Goal: Task Accomplishment & Management: Complete application form

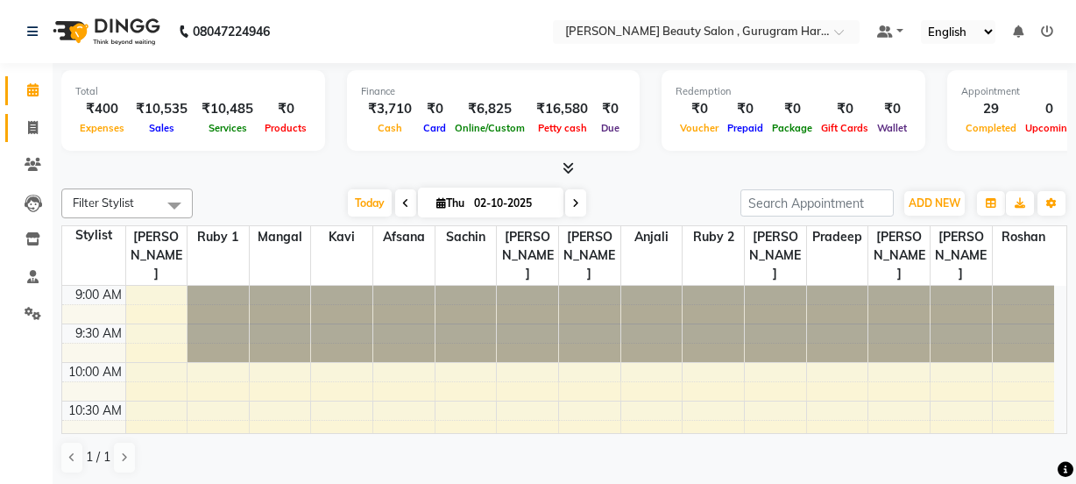
click at [35, 125] on icon at bounding box center [33, 127] width 10 height 13
select select "service"
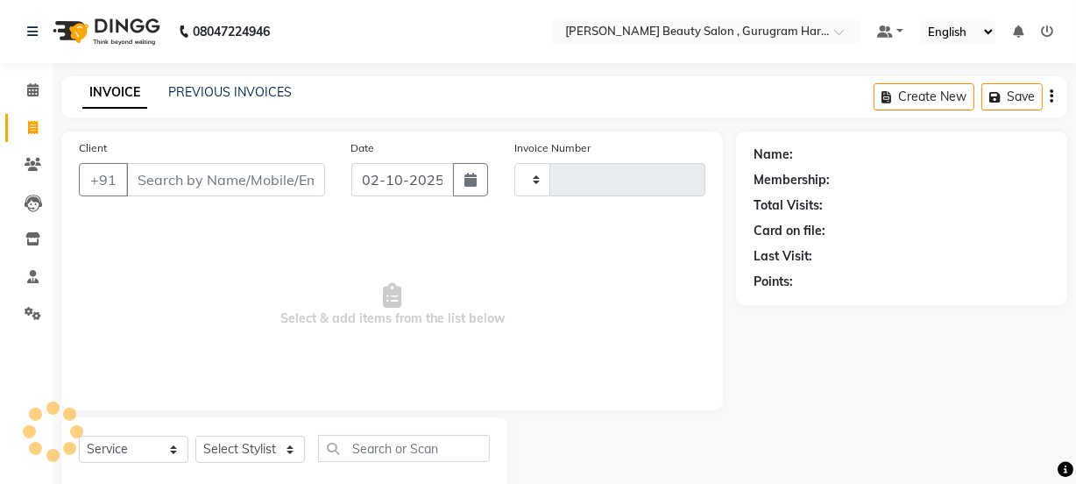
type input "0426"
select select "9017"
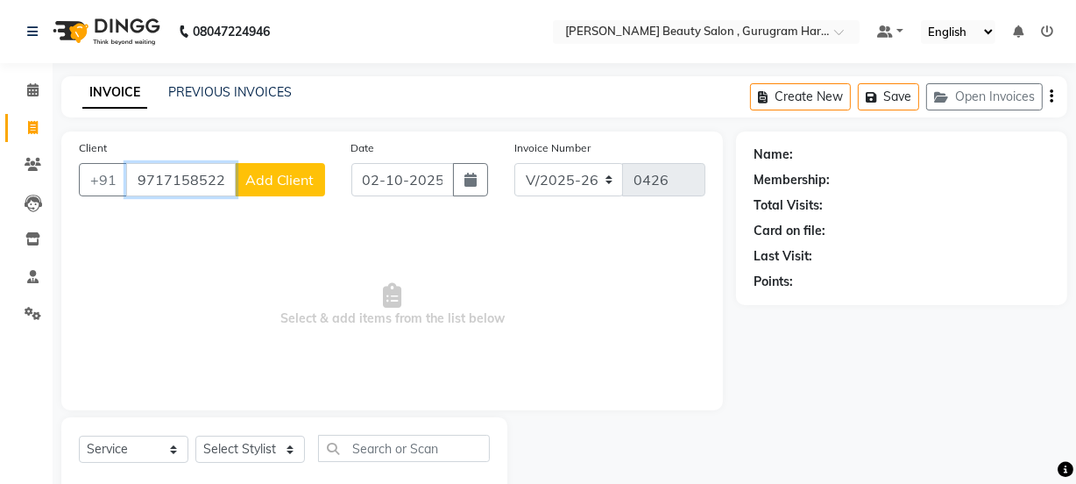
type input "9717158522"
click at [309, 182] on span "Add Client" at bounding box center [279, 180] width 69 height 18
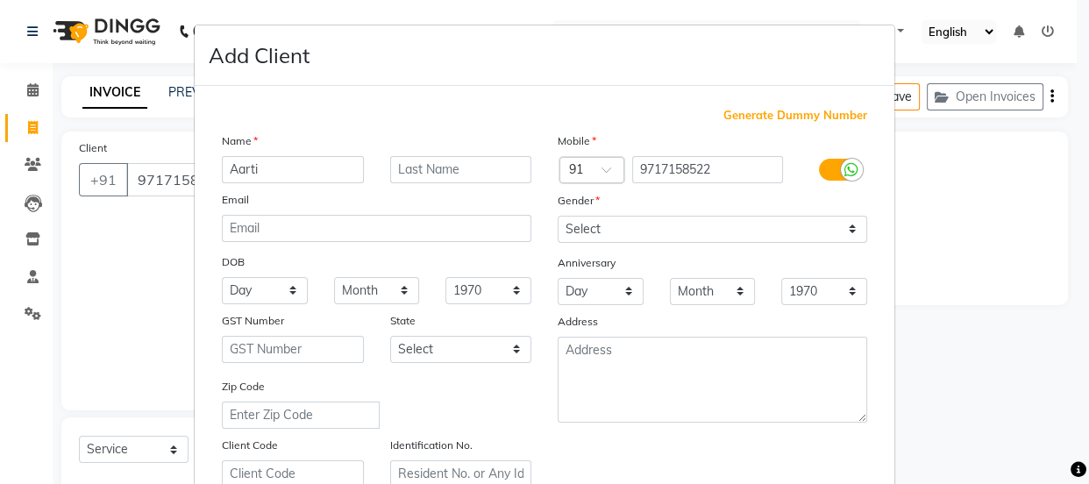
type input "Aarti"
click at [456, 171] on input "text" at bounding box center [461, 169] width 142 height 27
type input "[PERSON_NAME]"
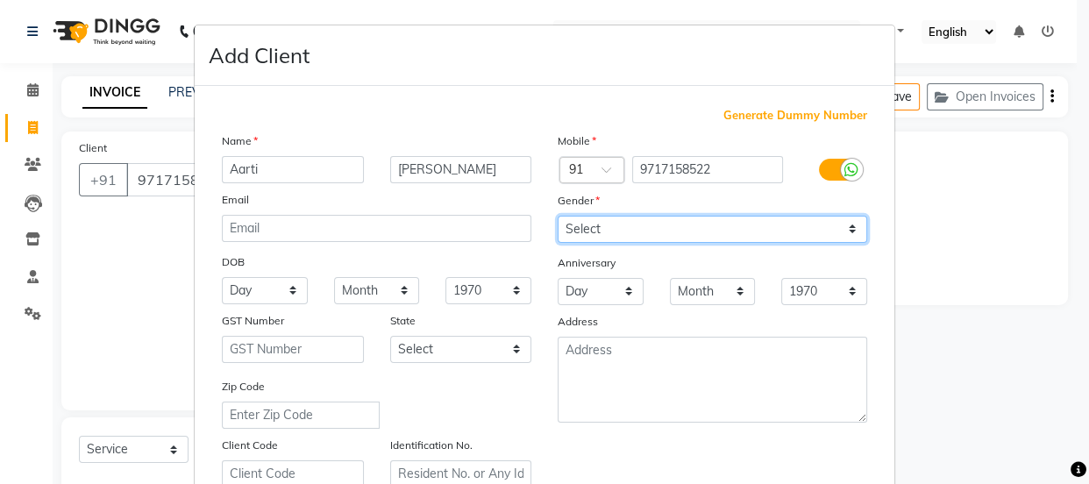
click at [693, 226] on select "Select [DEMOGRAPHIC_DATA] [DEMOGRAPHIC_DATA] Other Prefer Not To Say" at bounding box center [711, 229] width 309 height 27
select select "[DEMOGRAPHIC_DATA]"
click at [557, 216] on select "Select [DEMOGRAPHIC_DATA] [DEMOGRAPHIC_DATA] Other Prefer Not To Say" at bounding box center [711, 229] width 309 height 27
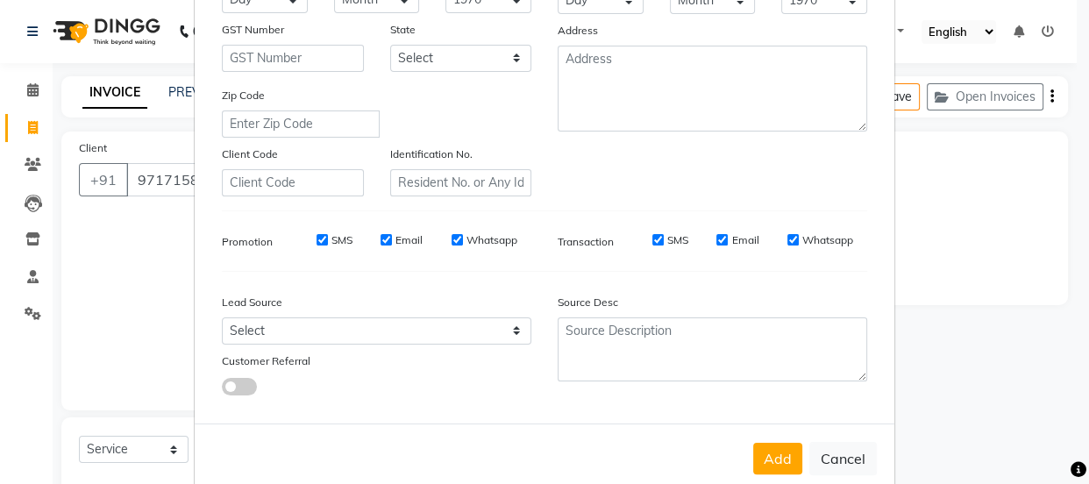
scroll to position [330, 0]
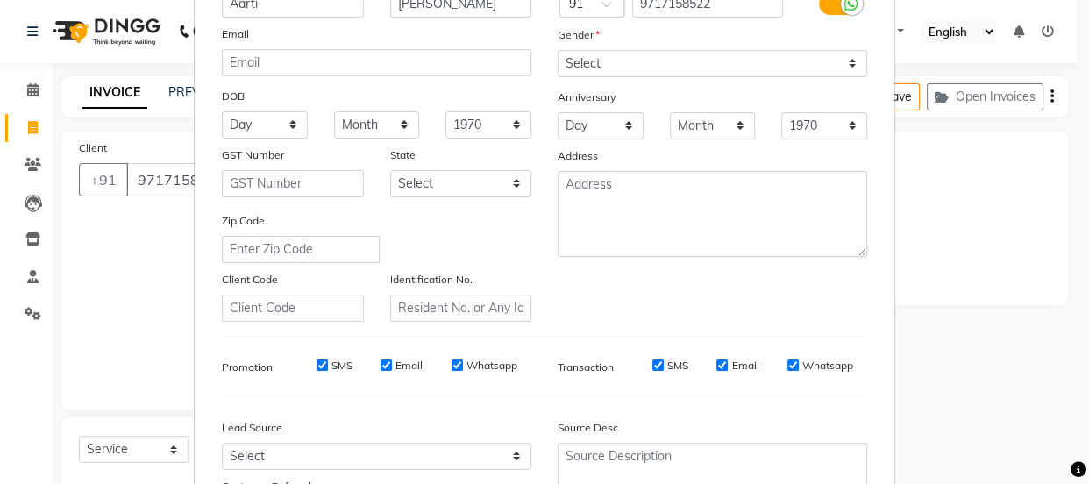
drag, startPoint x: 762, startPoint y: 455, endPoint x: 763, endPoint y: 389, distance: 65.7
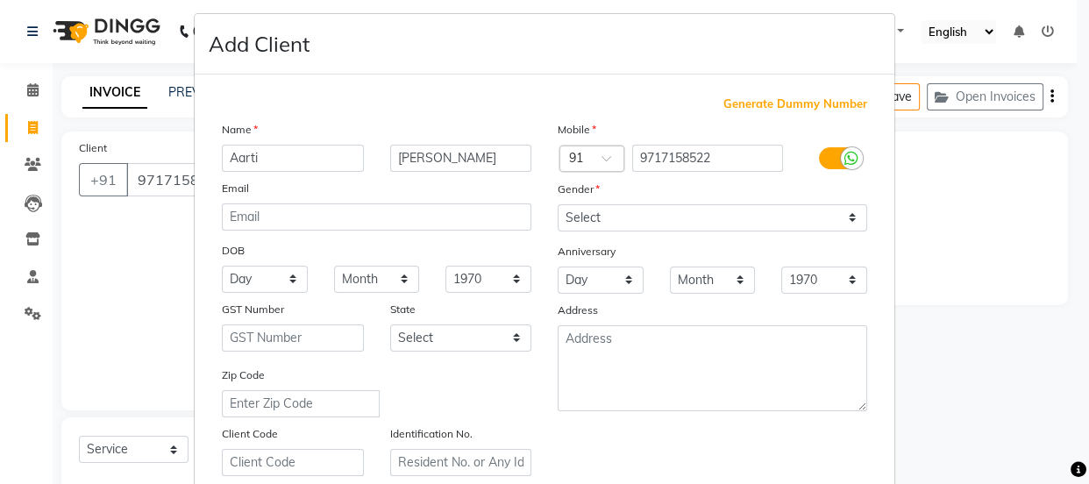
drag, startPoint x: 763, startPoint y: 389, endPoint x: 792, endPoint y: 429, distance: 49.4
click at [792, 429] on div "Mobile Country Code × 91 9717158522 Gender Select [DEMOGRAPHIC_DATA] [DEMOGRAPH…" at bounding box center [712, 298] width 336 height 356
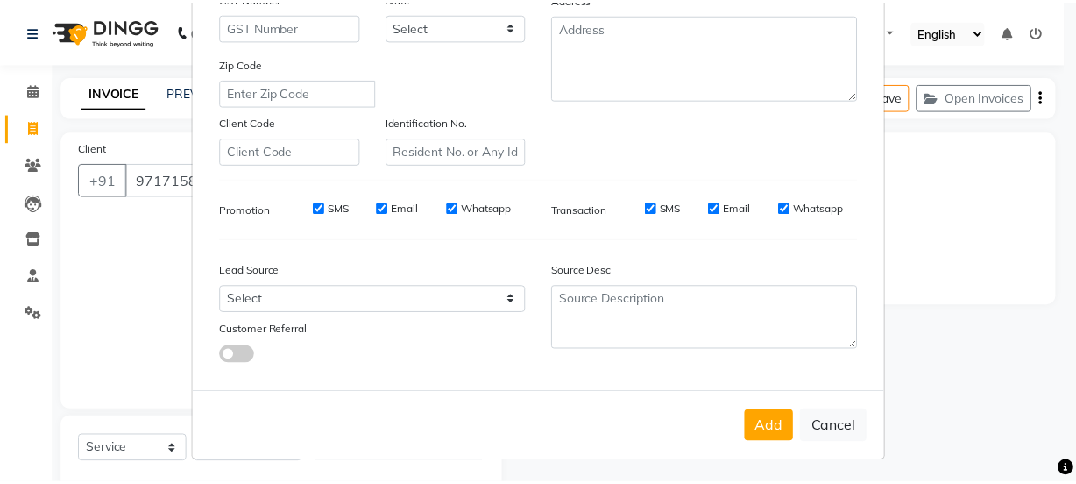
scroll to position [330, 0]
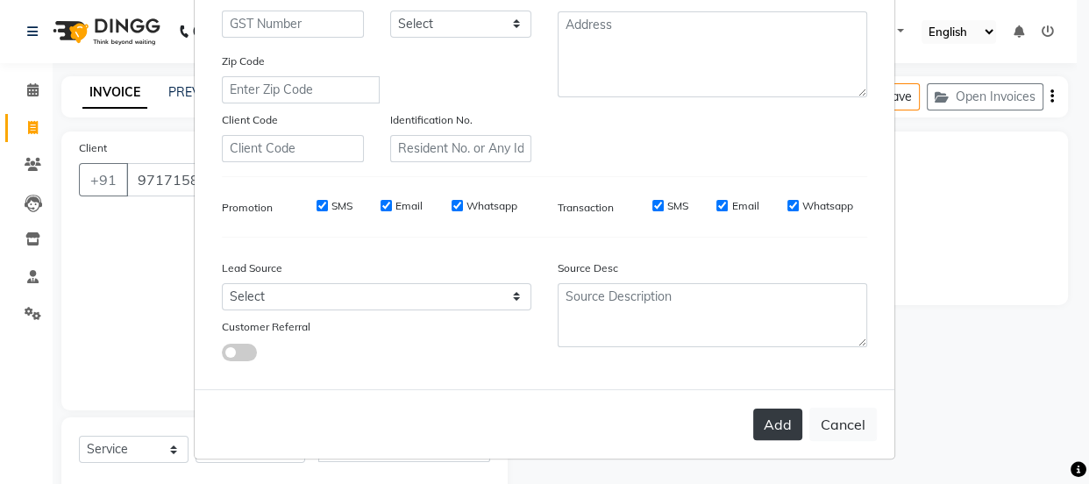
click at [780, 411] on button "Add" at bounding box center [777, 424] width 49 height 32
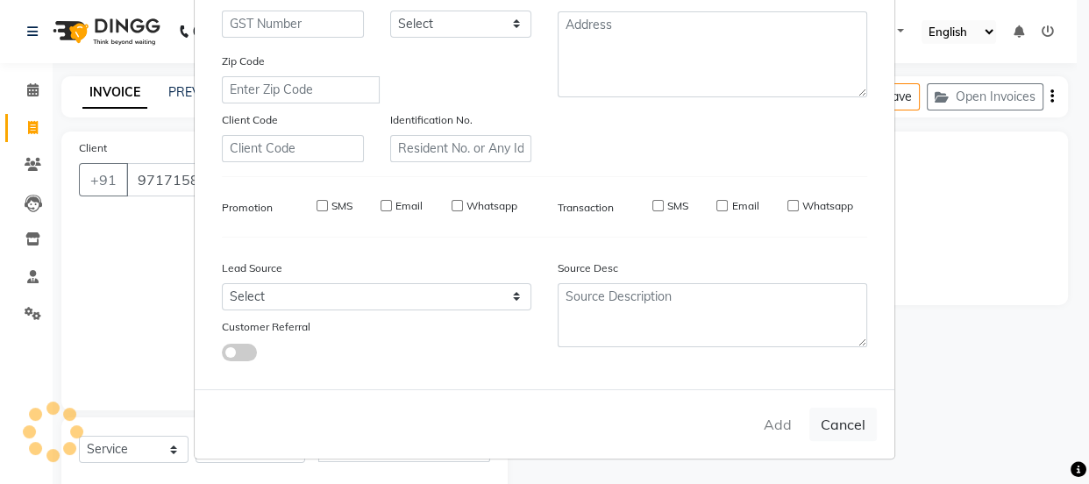
select select
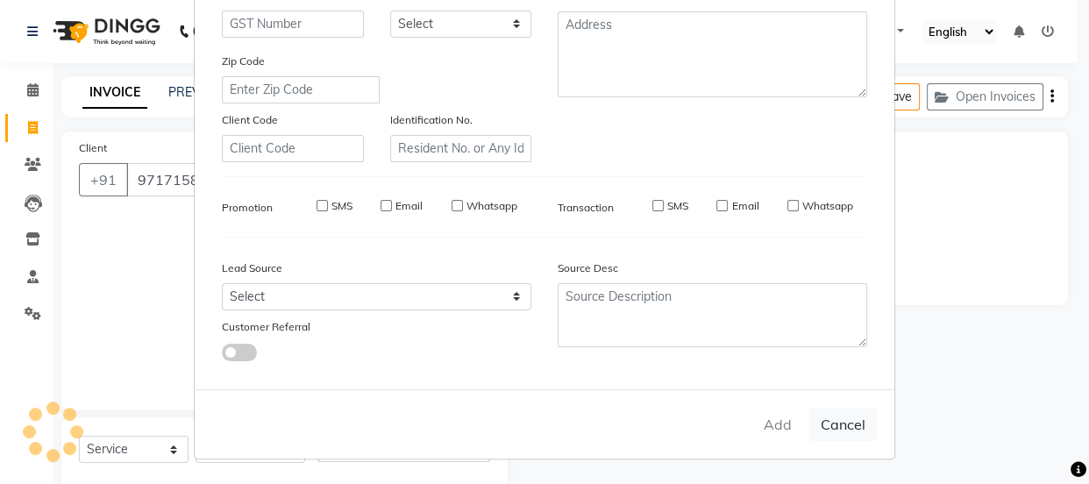
select select
checkbox input "false"
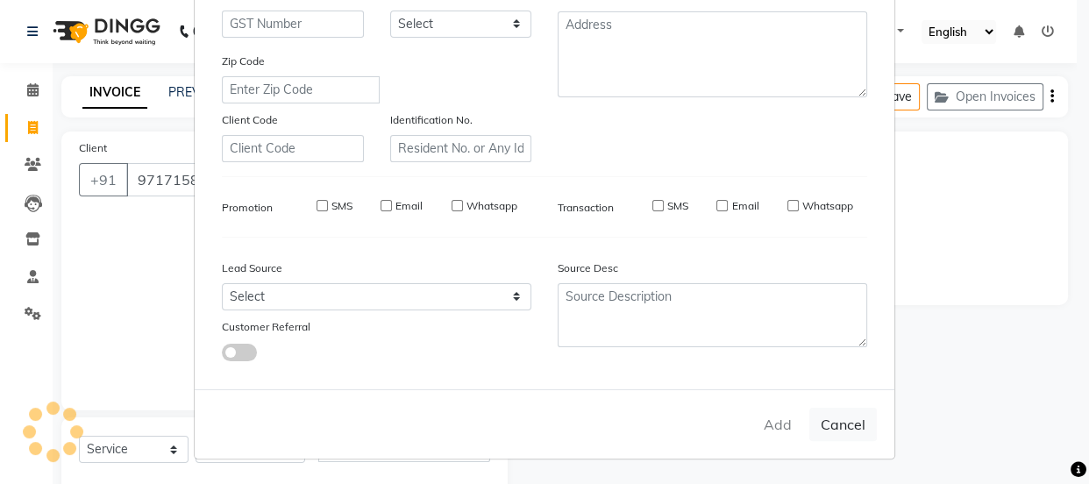
checkbox input "false"
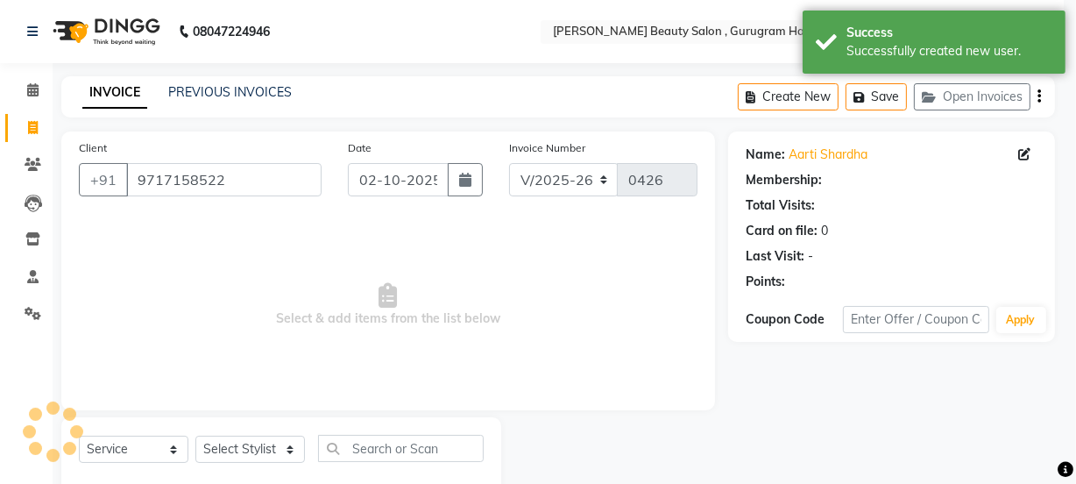
select select "1: Object"
